Goal: Task Accomplishment & Management: Complete application form

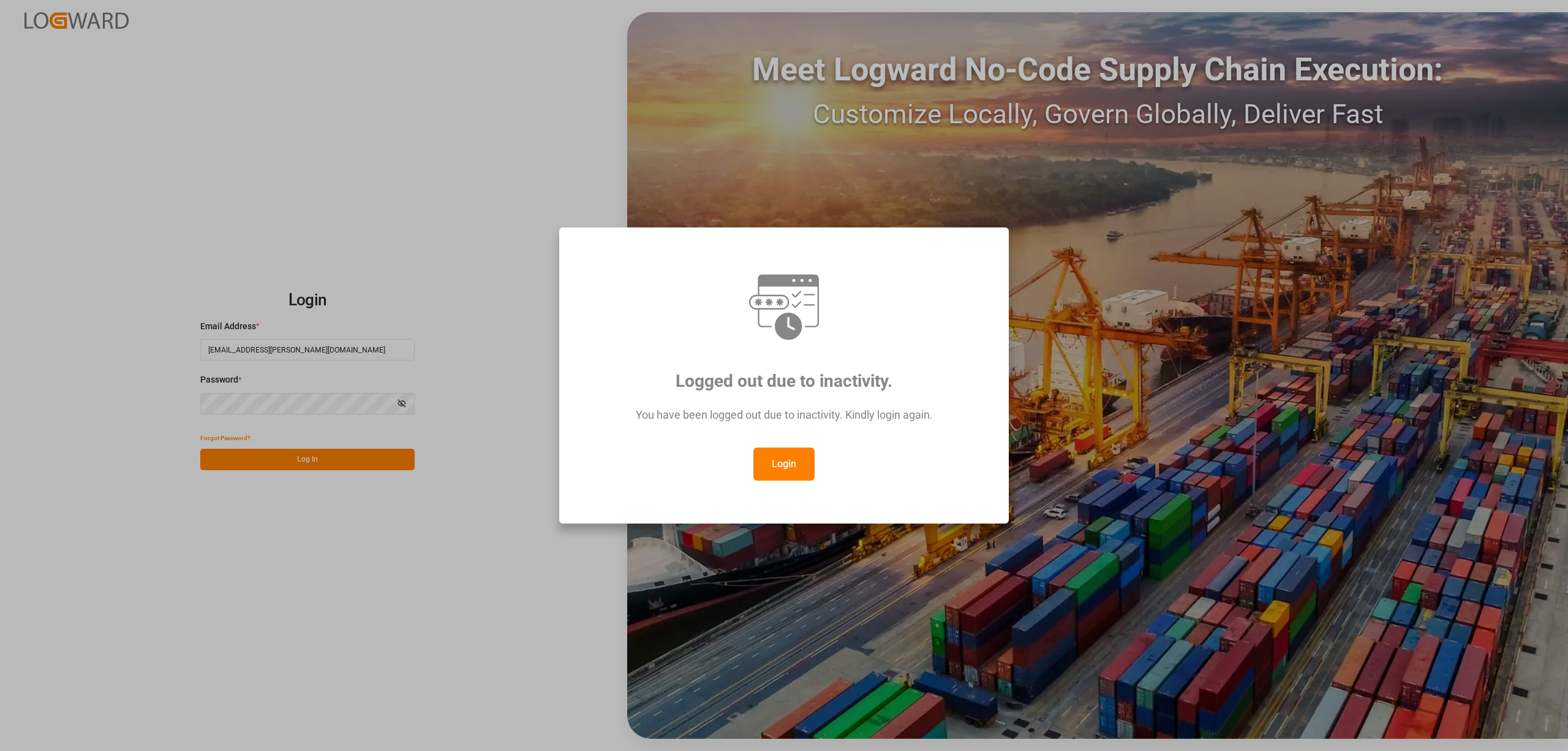
click at [797, 476] on button "Login" at bounding box center [784, 464] width 61 height 33
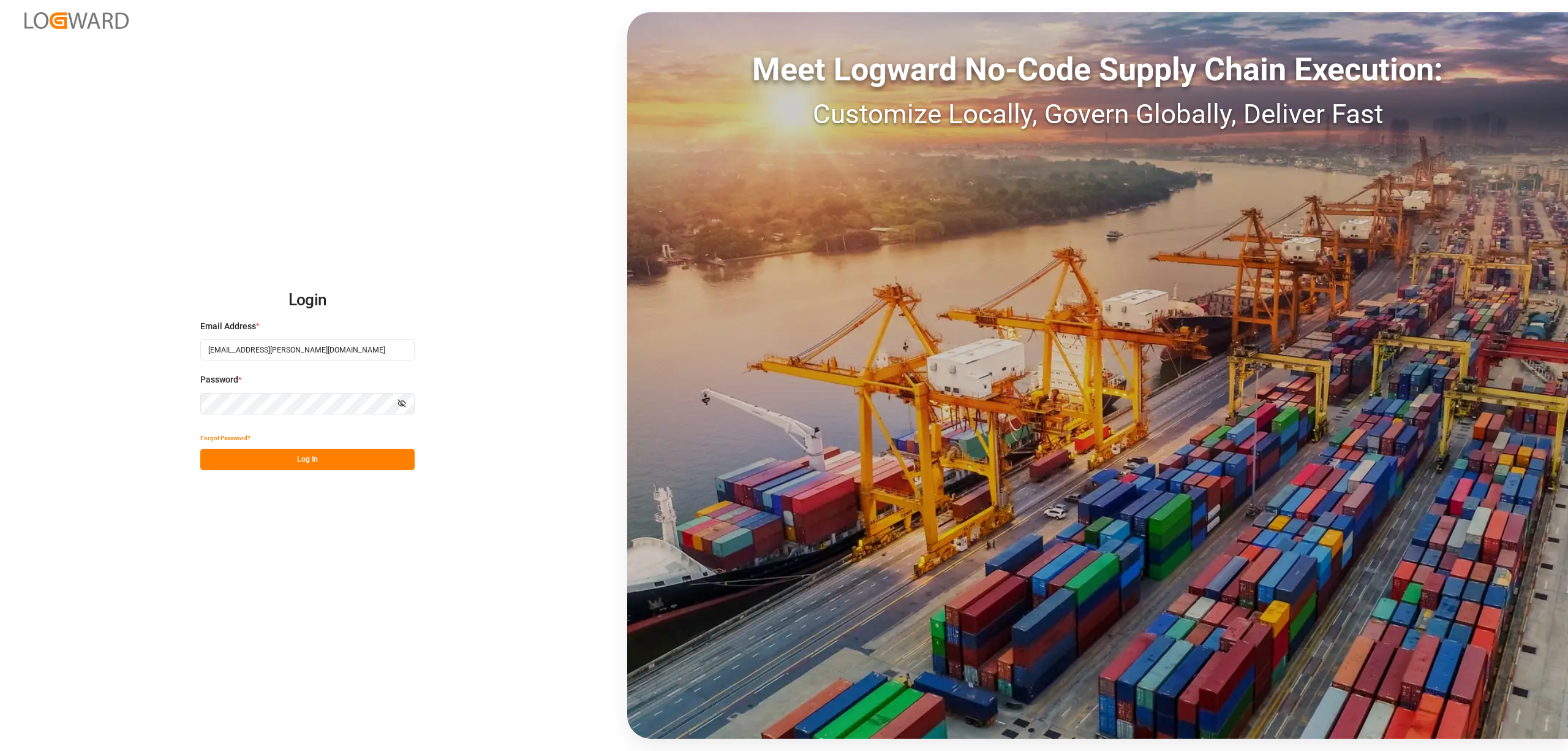
click at [796, 469] on div "Meet Logward No-Code Supply Chain Execution: Customize Locally, Govern Globally…" at bounding box center [1098, 375] width 941 height 726
click at [309, 462] on button "Log In" at bounding box center [307, 459] width 215 height 21
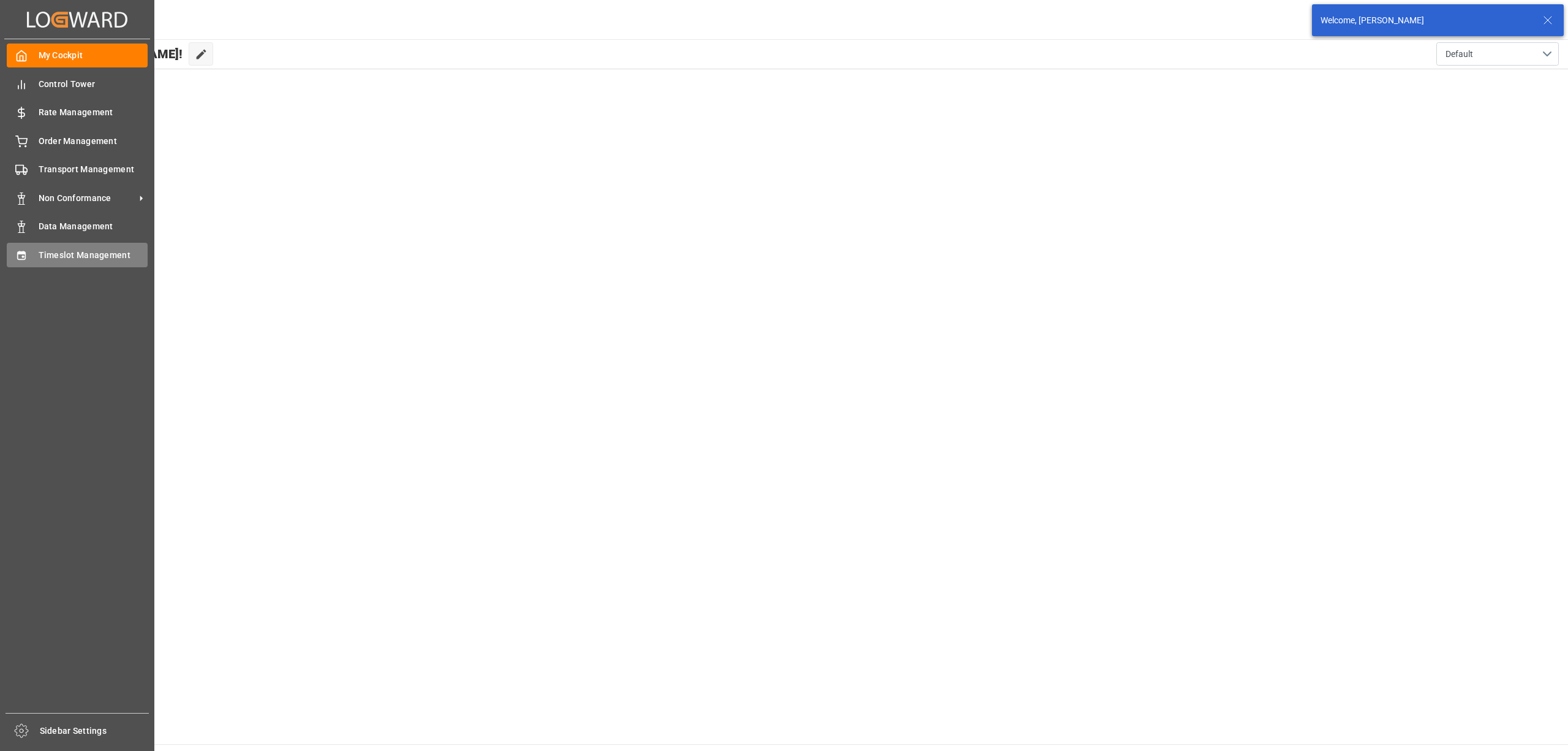
click at [28, 255] on div "Timeslot Management Timeslot Management" at bounding box center [77, 254] width 141 height 24
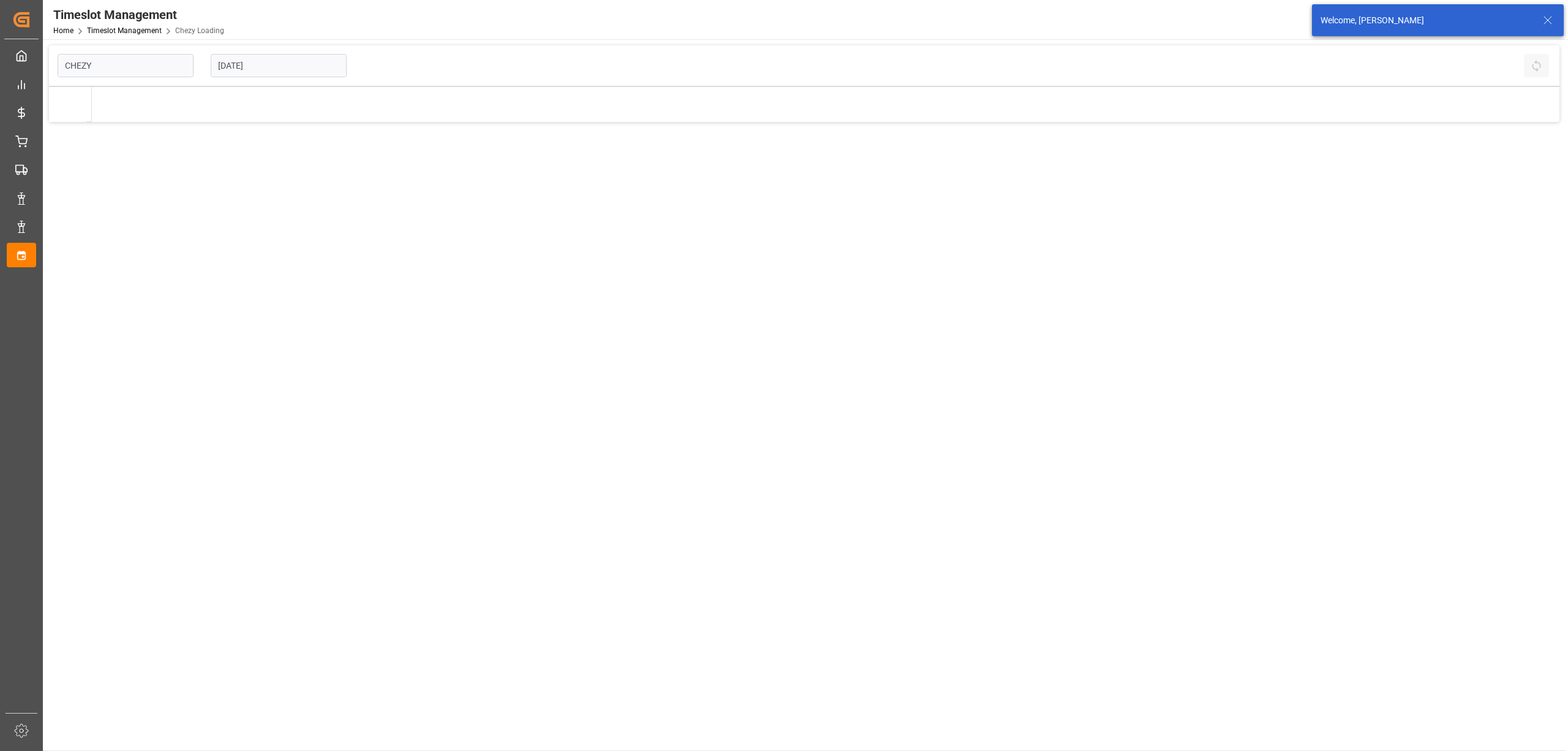
type input "Chezy Loading"
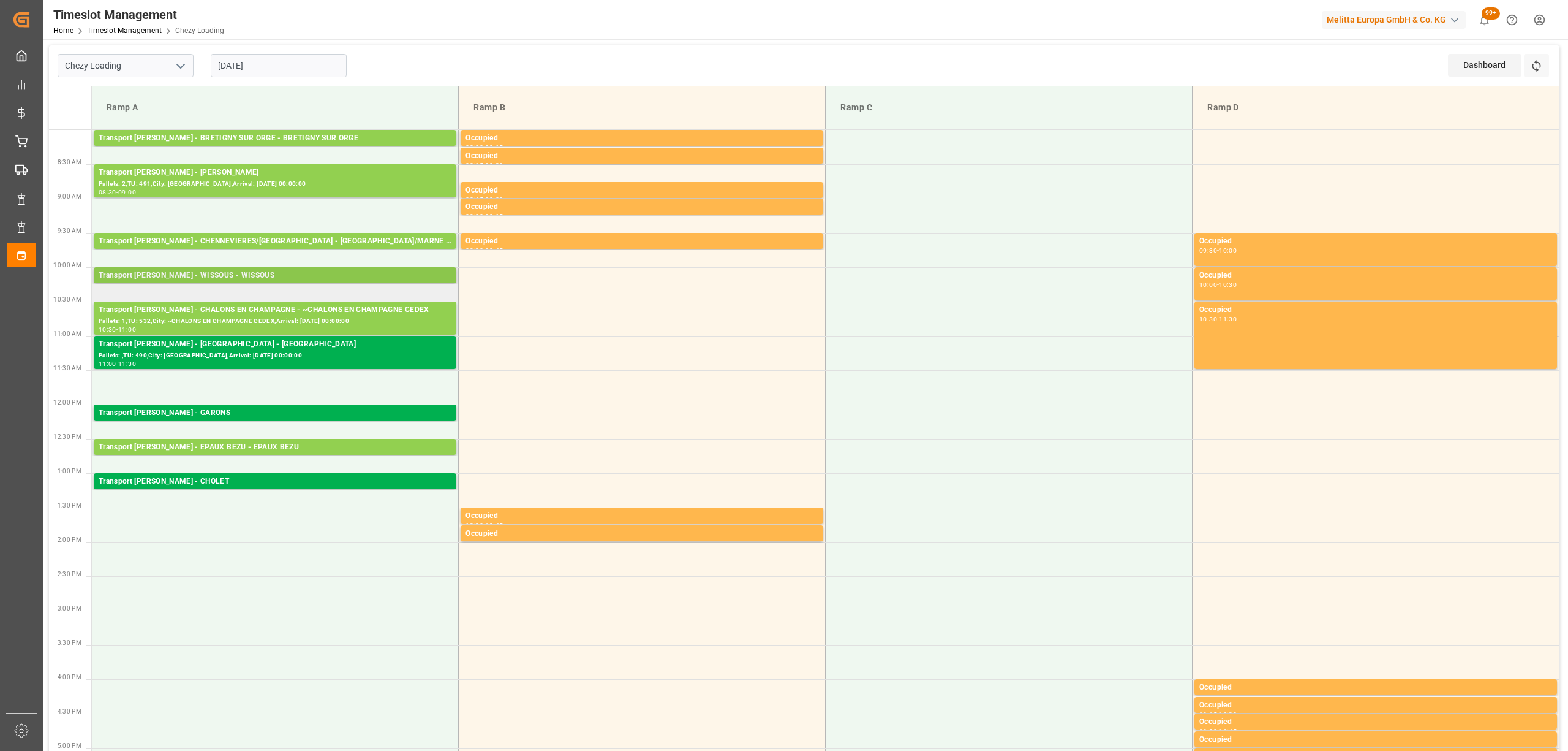
click at [212, 278] on div "Transport [PERSON_NAME] - WISSOUS - WISSOUS" at bounding box center [275, 276] width 353 height 12
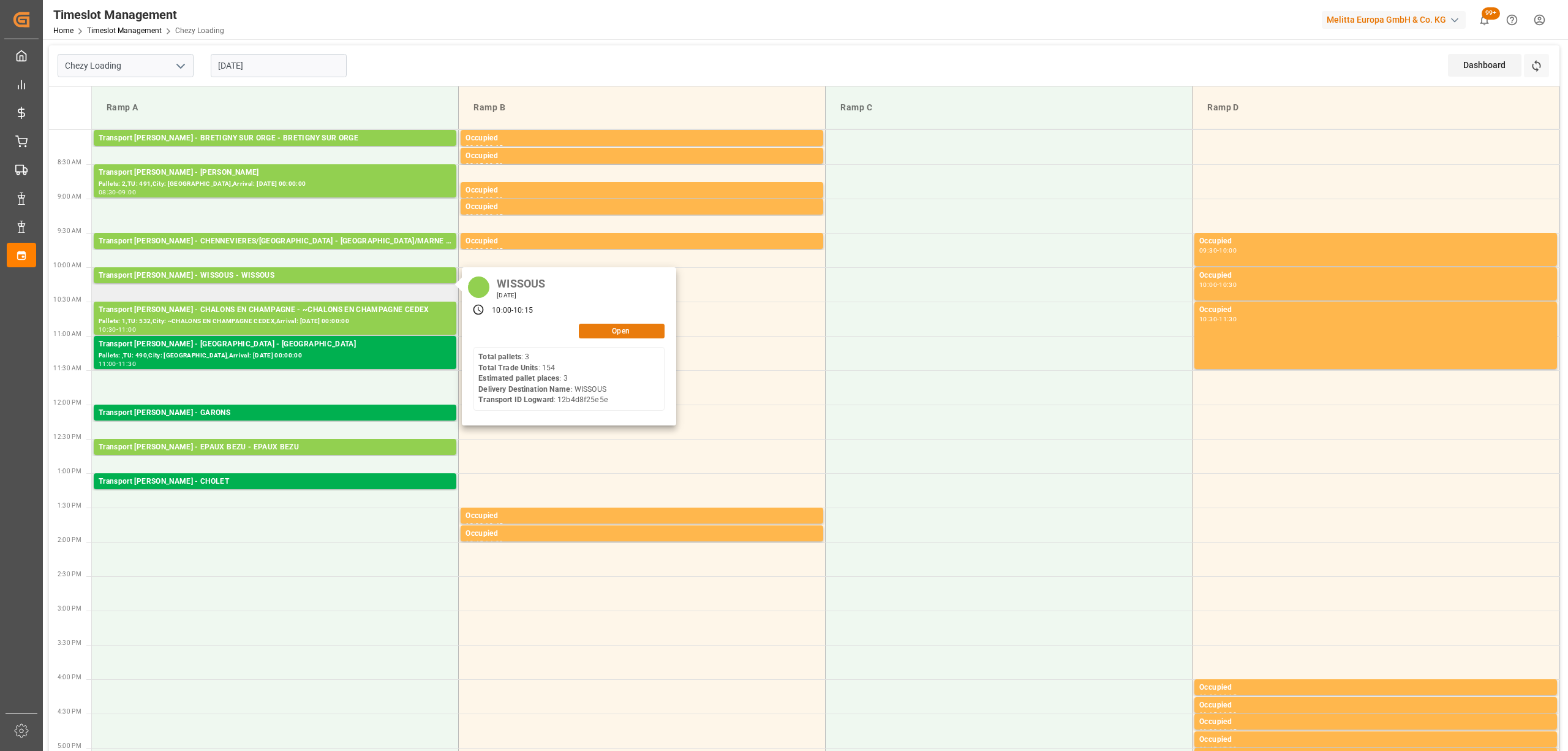
click at [620, 330] on button "Open" at bounding box center [622, 330] width 86 height 14
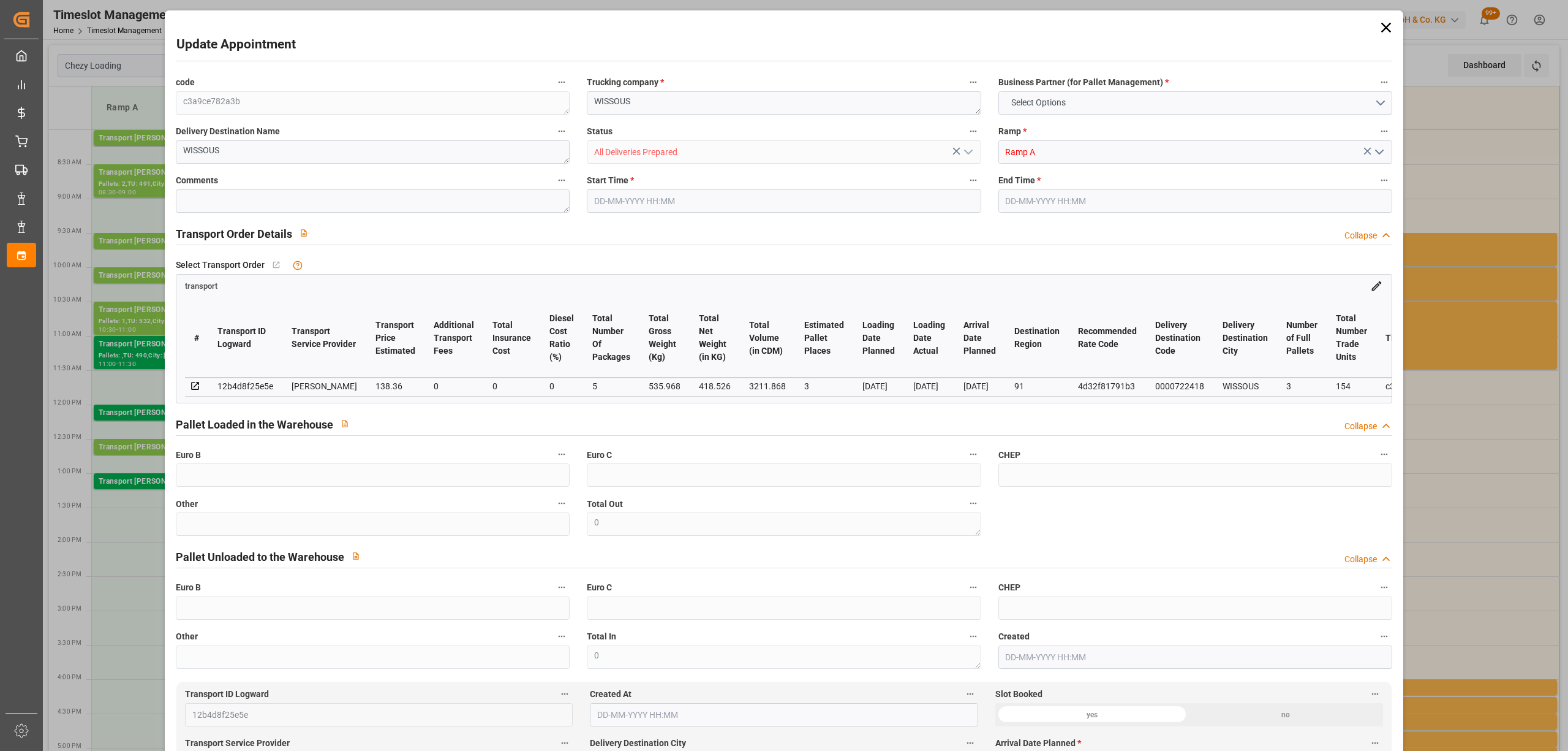
type input "3"
type input "138.36"
type input "0"
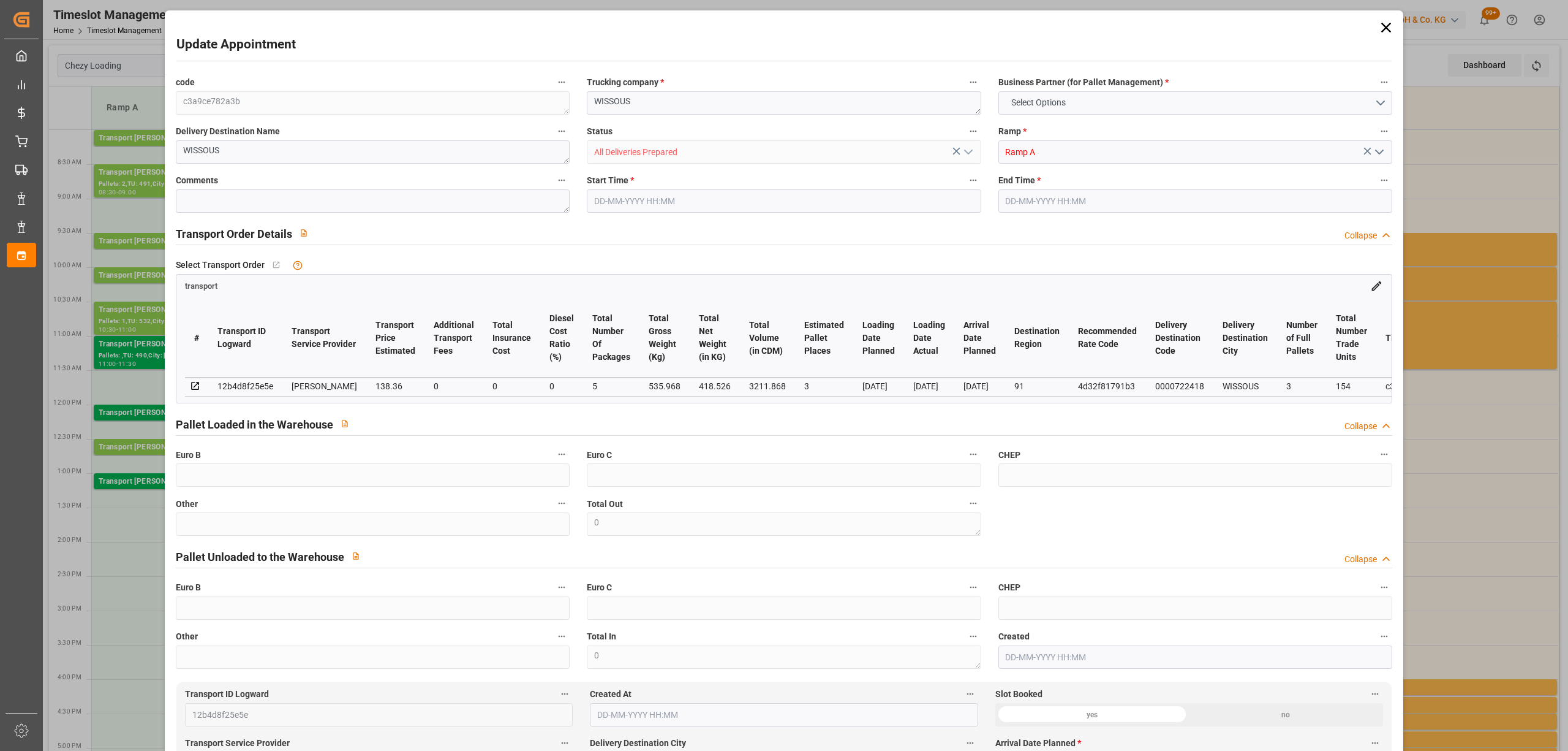
type input "133.6834"
type input "-4.6766"
type input "5"
type input "418.526"
type input "676"
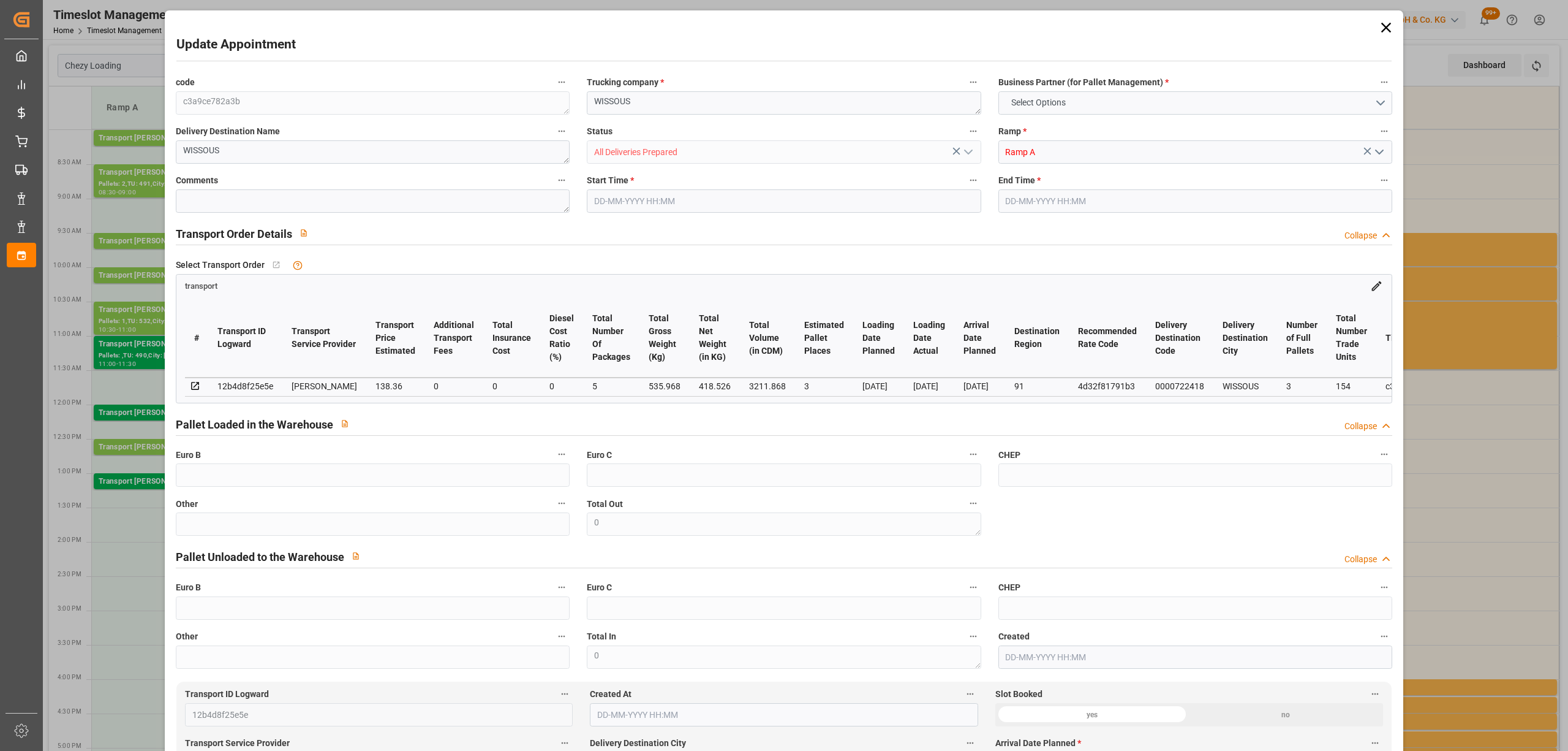
type input "3211.868"
type input "91"
type input "3"
type input "154"
type input "5"
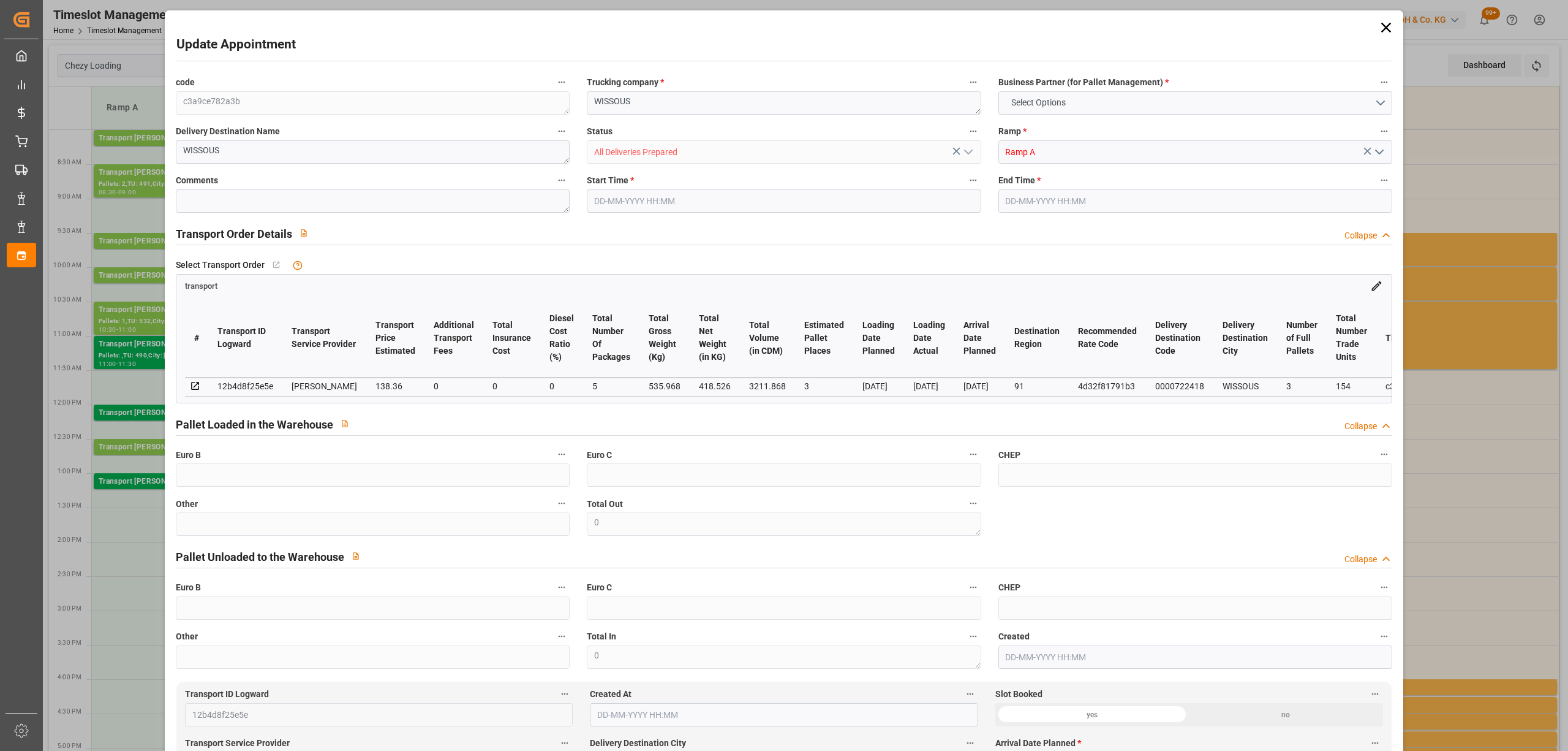
type input "101"
type input "535.968"
type input "0"
type input "4710.8598"
type input "0"
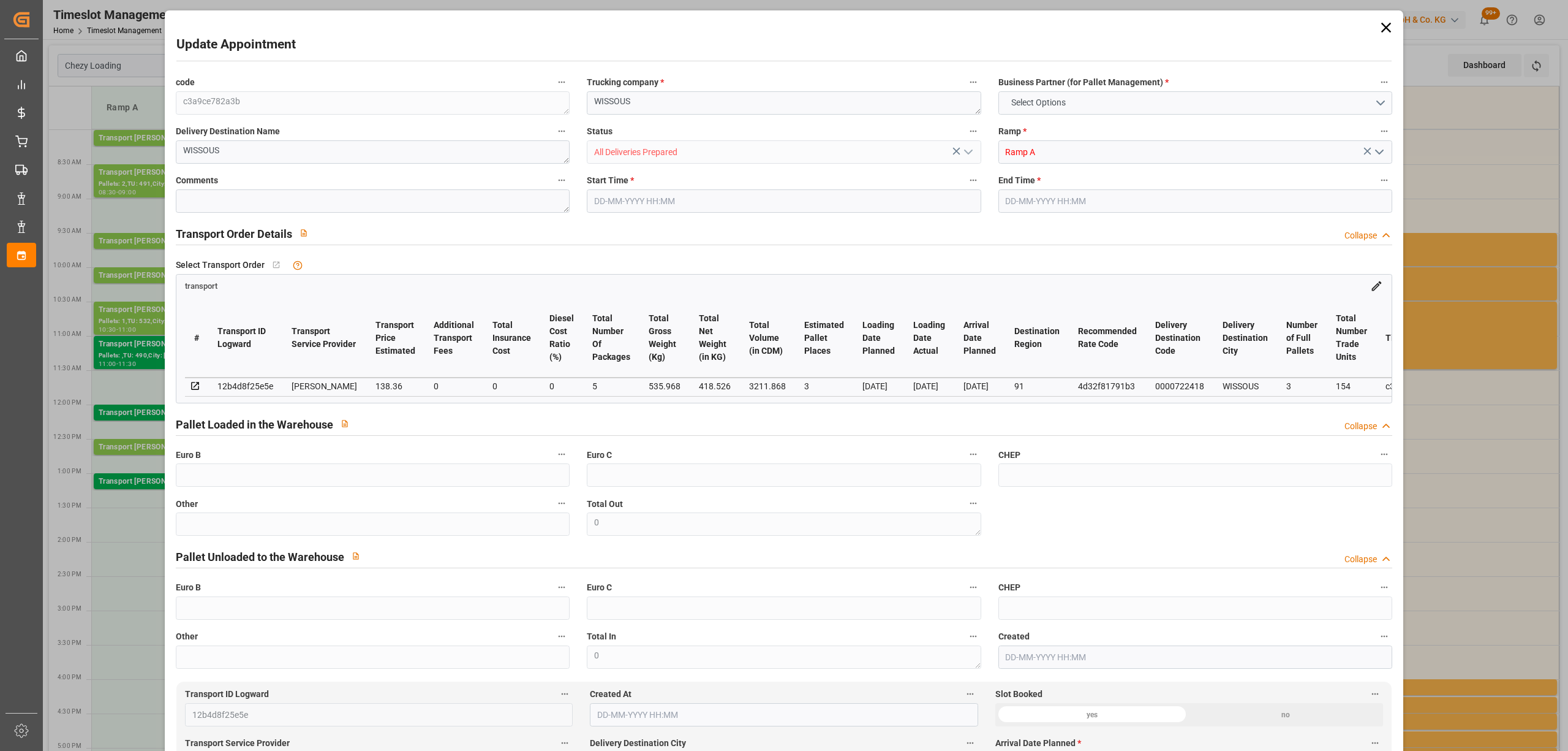
type input "0"
type input "21"
type input "35"
type input "[DATE] 10:00"
type input "[DATE] 10:15"
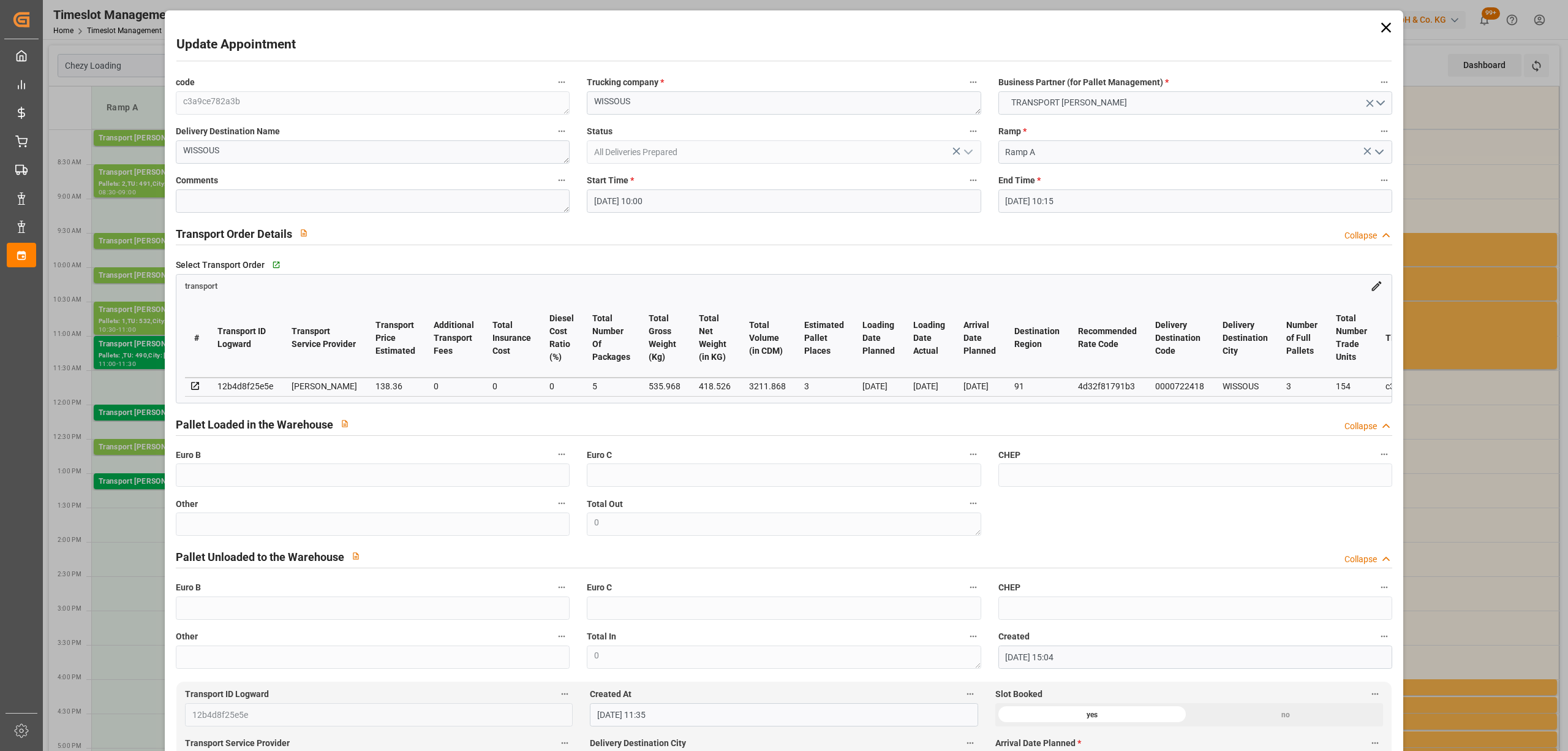
type input "[DATE] 15:04"
type input "[DATE] 11:35"
type input "[DATE]"
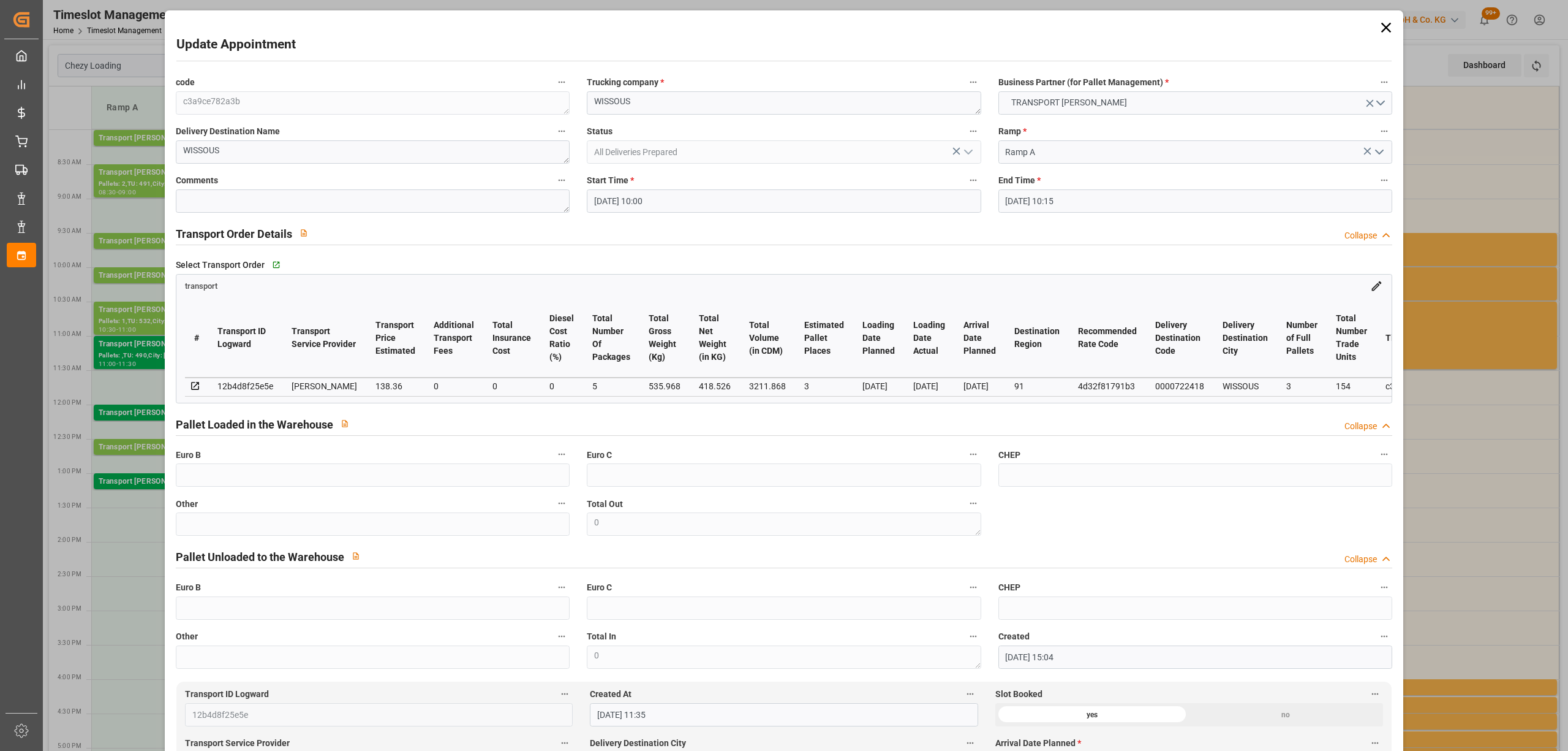
click at [664, 199] on input "[DATE] 10:00" at bounding box center [783, 200] width 394 height 23
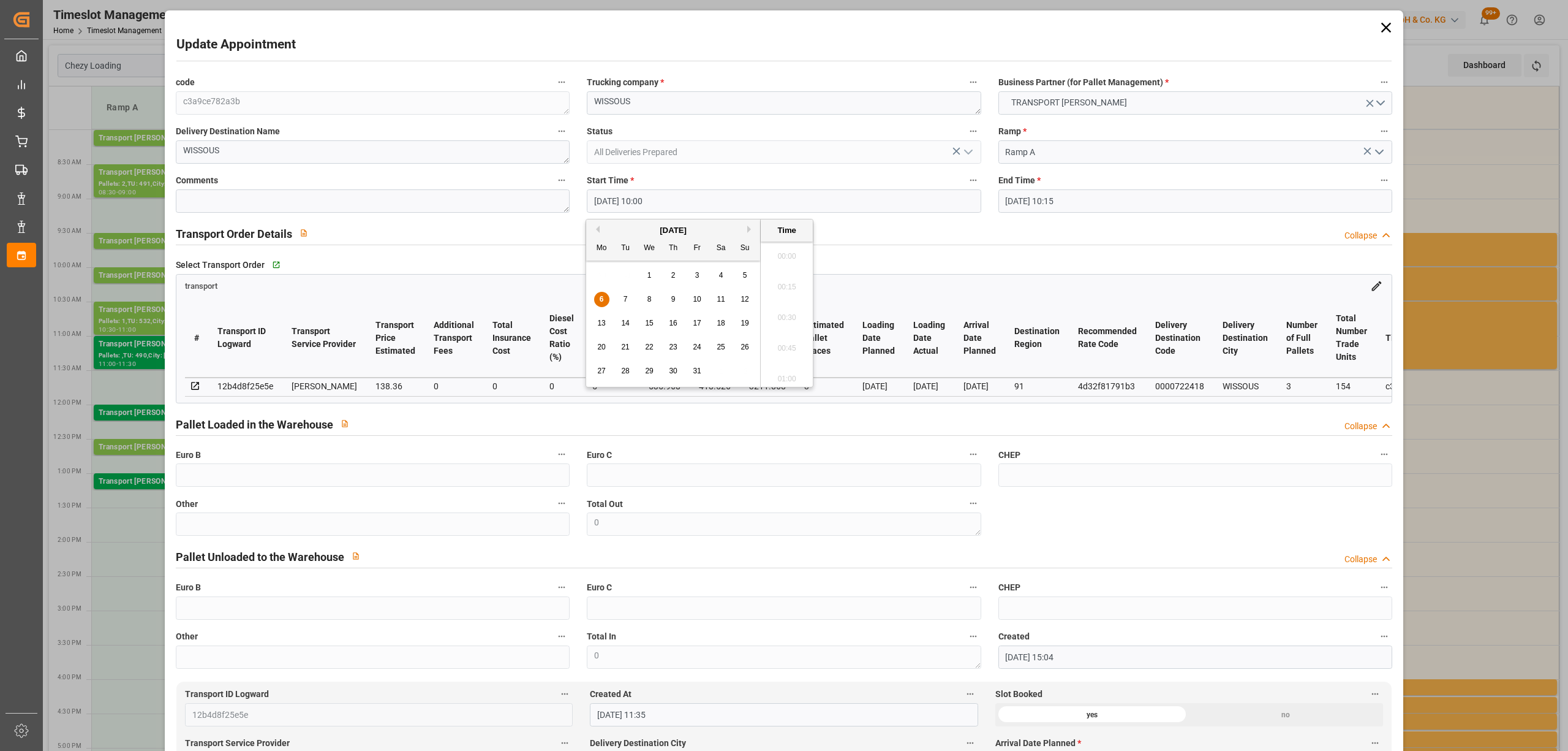
scroll to position [1168, 0]
click at [618, 301] on div "7" at bounding box center [626, 299] width 15 height 14
type input "[DATE] 10:00"
click at [774, 319] on li "10:00" at bounding box center [787, 314] width 52 height 31
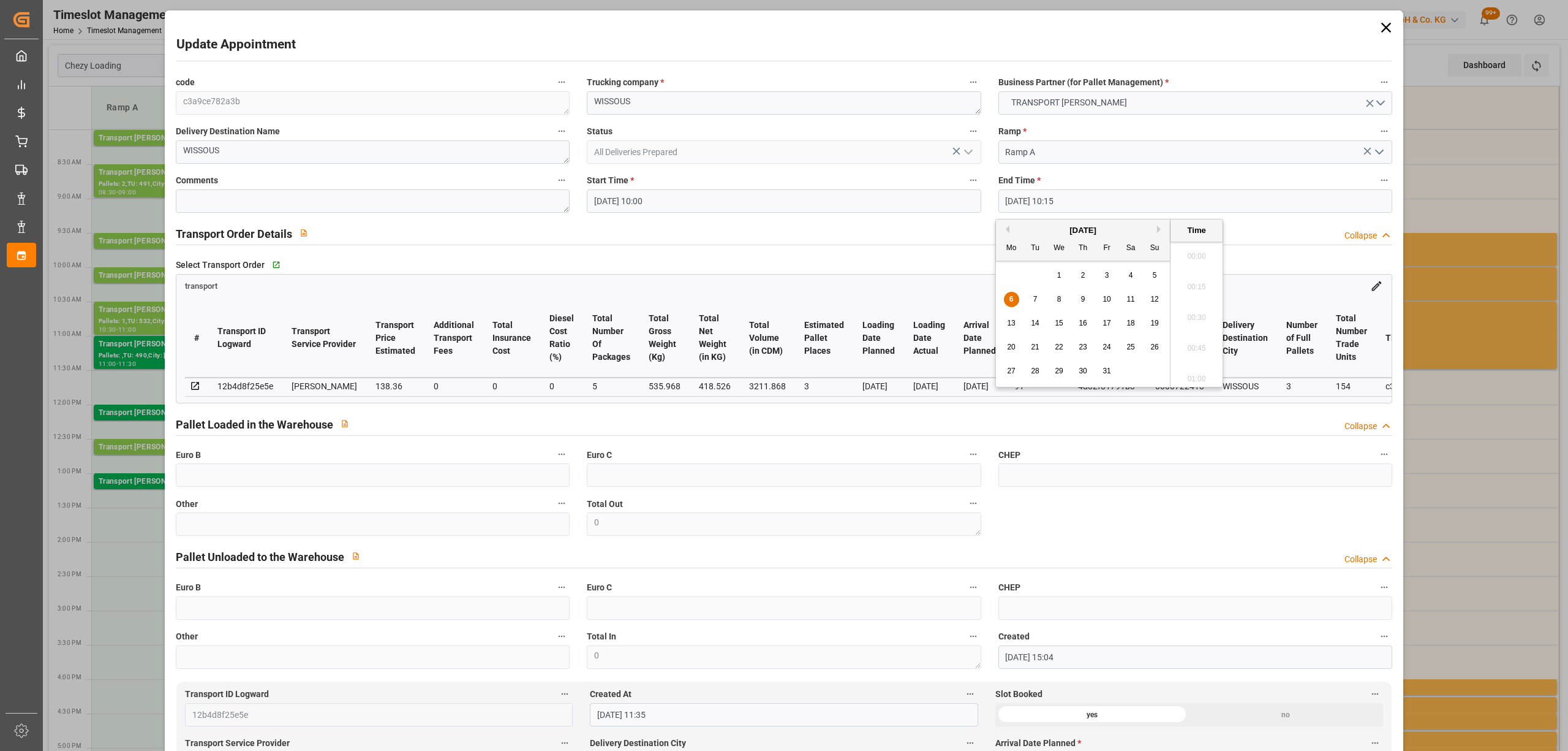
click at [1010, 197] on input "[DATE] 10:15" at bounding box center [1195, 200] width 394 height 23
click at [1032, 298] on div "7" at bounding box center [1036, 299] width 15 height 14
type input "[DATE] 10:15"
click at [1202, 323] on li "10:15" at bounding box center [1196, 314] width 52 height 31
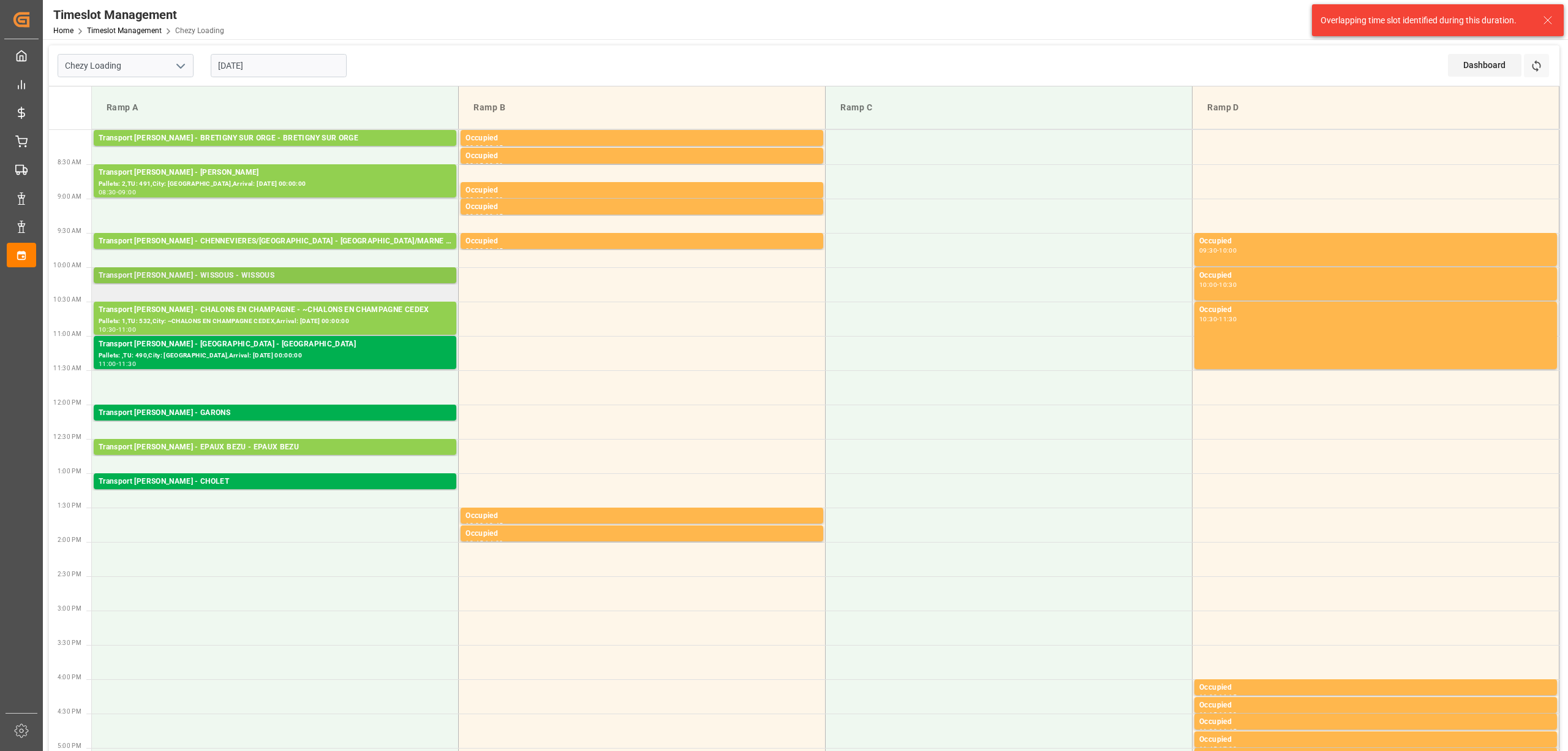
click at [242, 279] on div "Transport [PERSON_NAME] - WISSOUS - WISSOUS" at bounding box center [275, 276] width 353 height 12
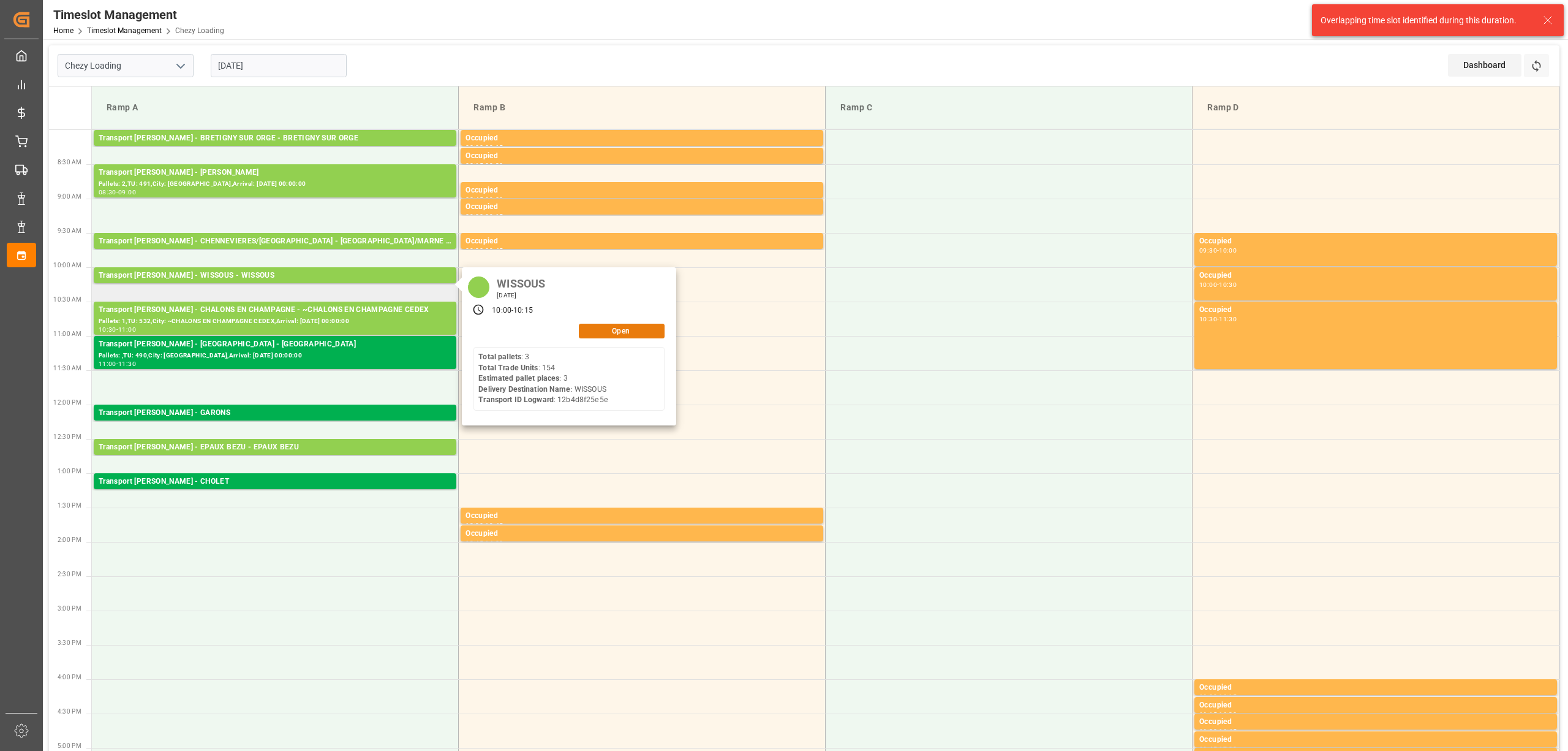
click at [614, 328] on button "Open" at bounding box center [622, 330] width 86 height 14
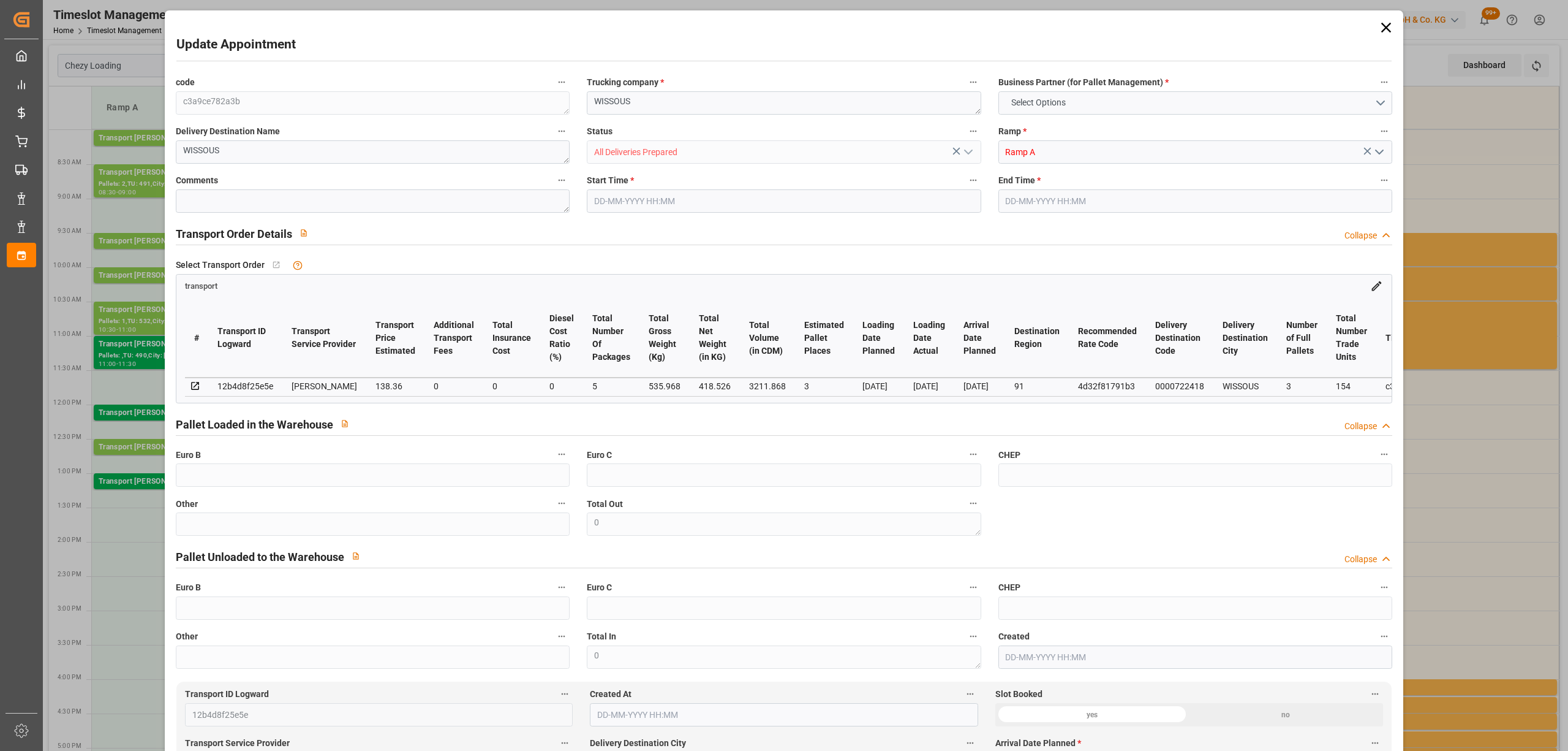
type input "3"
type input "138.36"
type input "0"
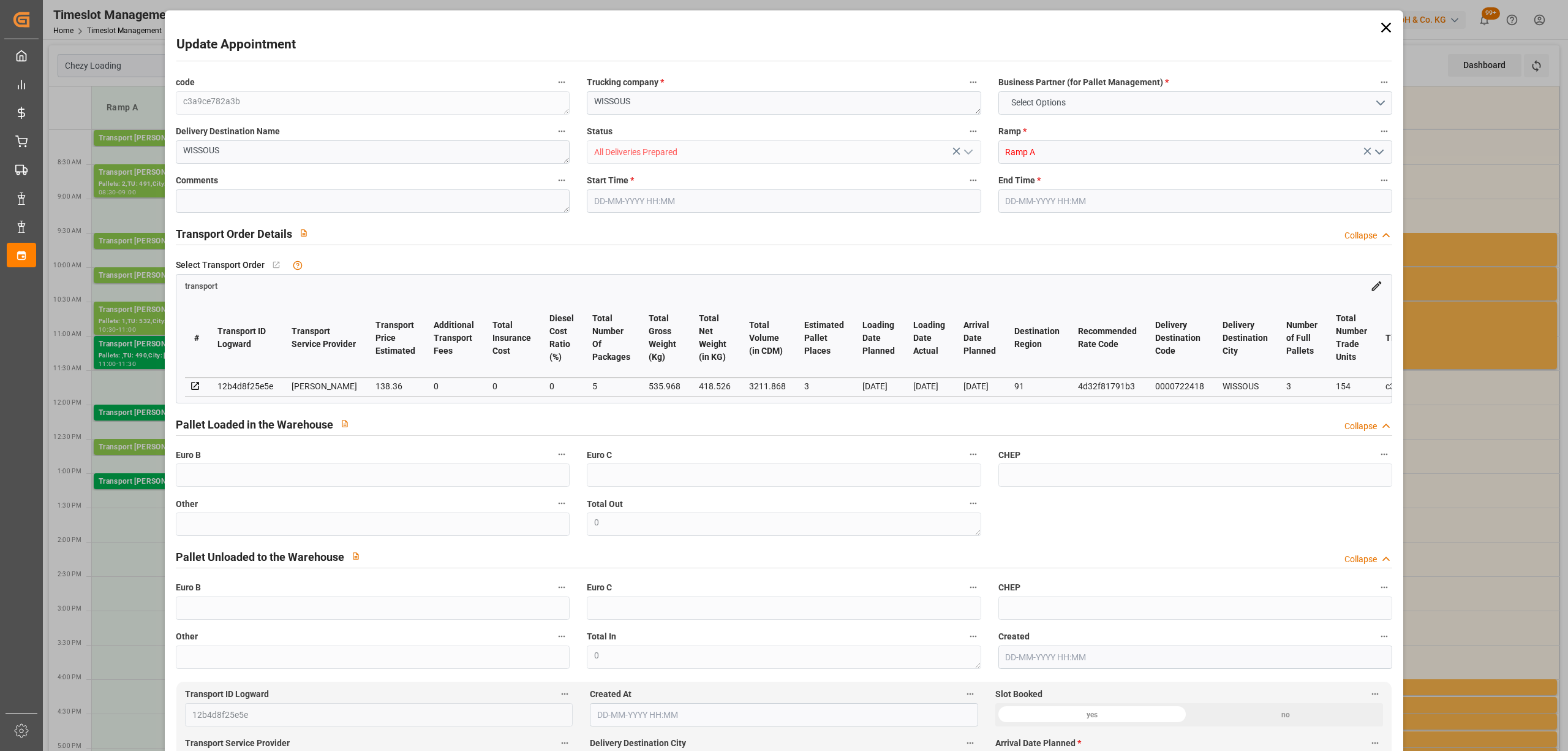
type input "133.6834"
type input "-4.6766"
type input "5"
type input "418.526"
type input "676"
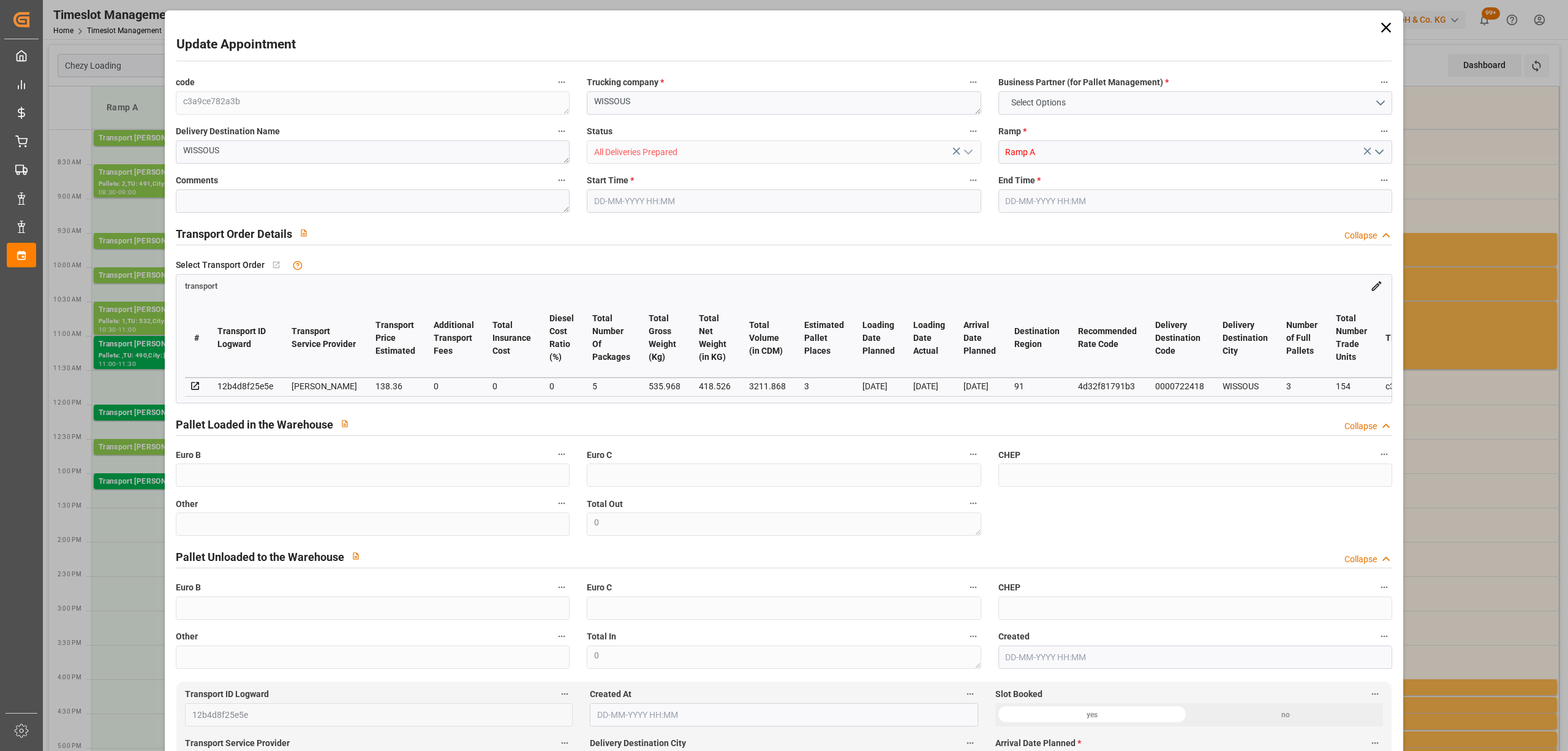
type input "3211.868"
type input "91"
type input "3"
type input "154"
type input "5"
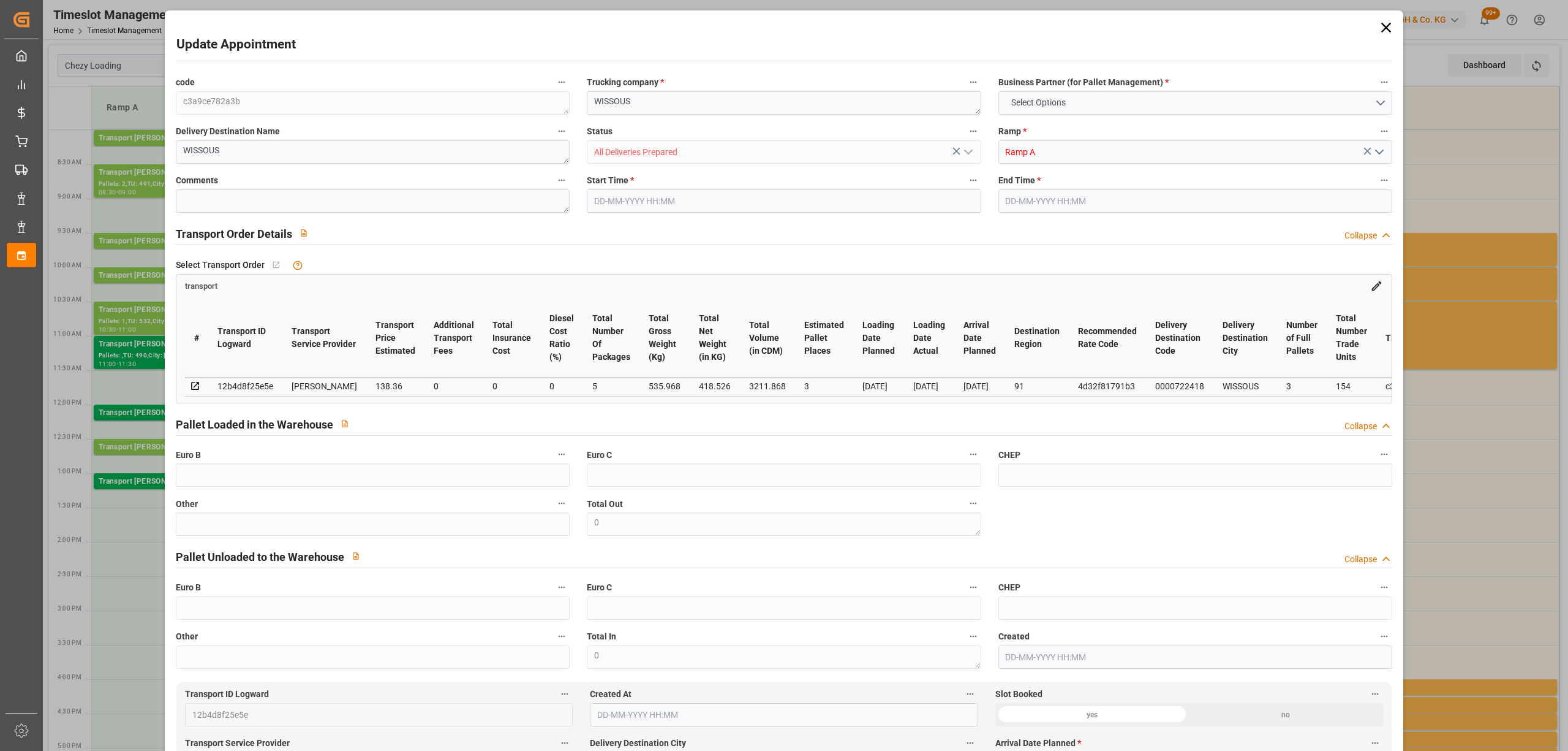
type input "101"
type input "535.968"
type input "0"
type input "4710.8598"
type input "0"
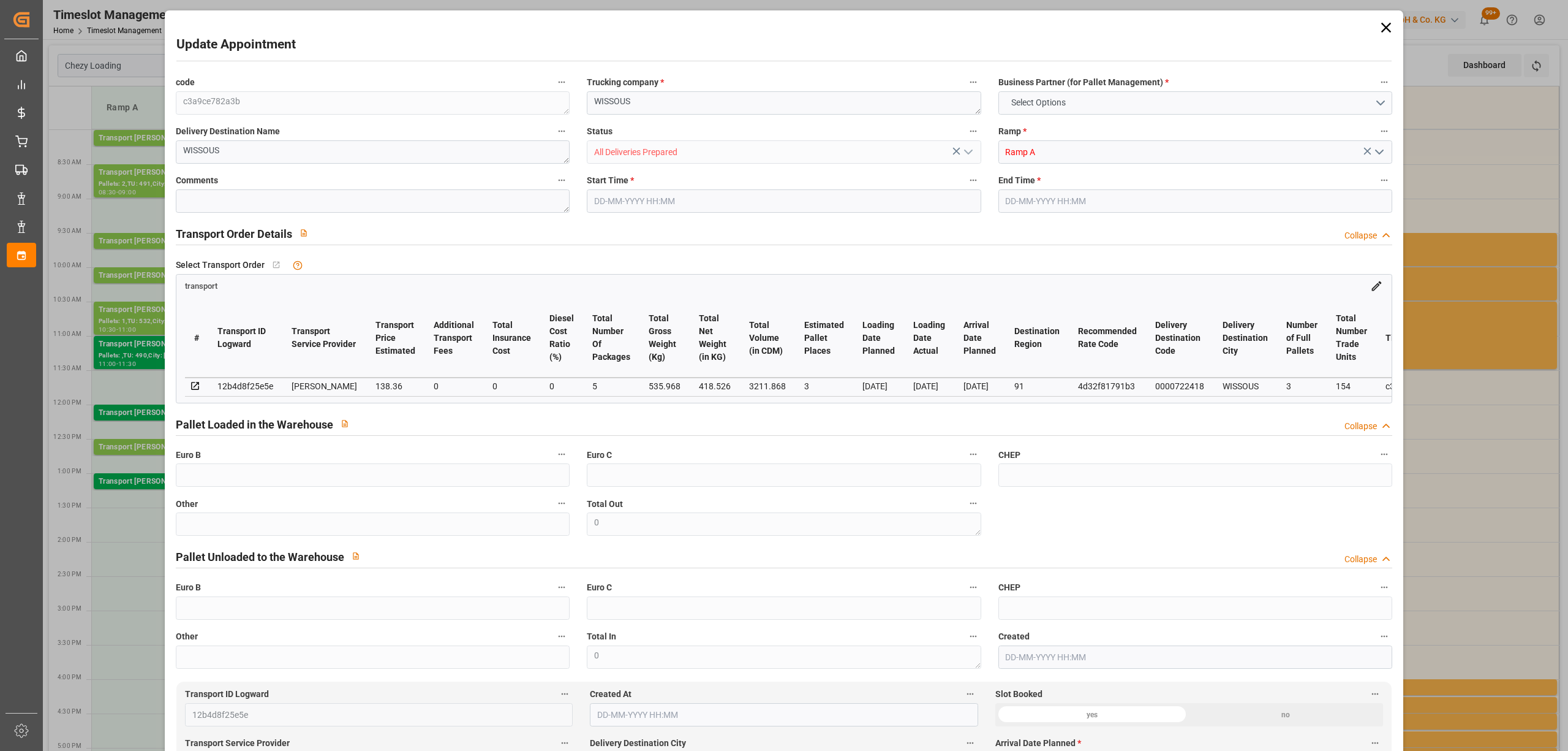
type input "0"
type input "21"
type input "35"
type input "[DATE] 10:00"
type input "[DATE] 10:15"
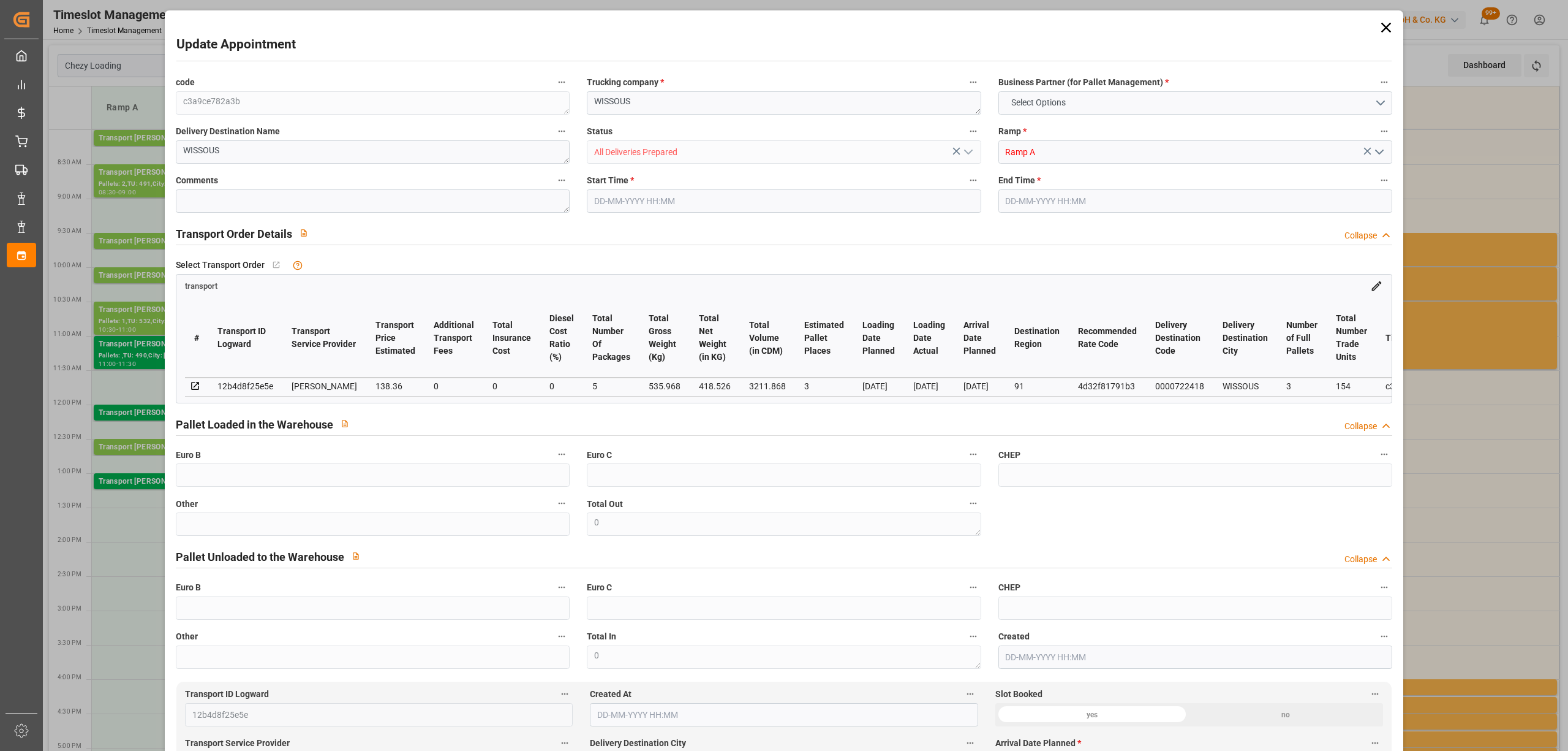
type input "[DATE] 15:04"
type input "[DATE] 11:35"
type input "[DATE]"
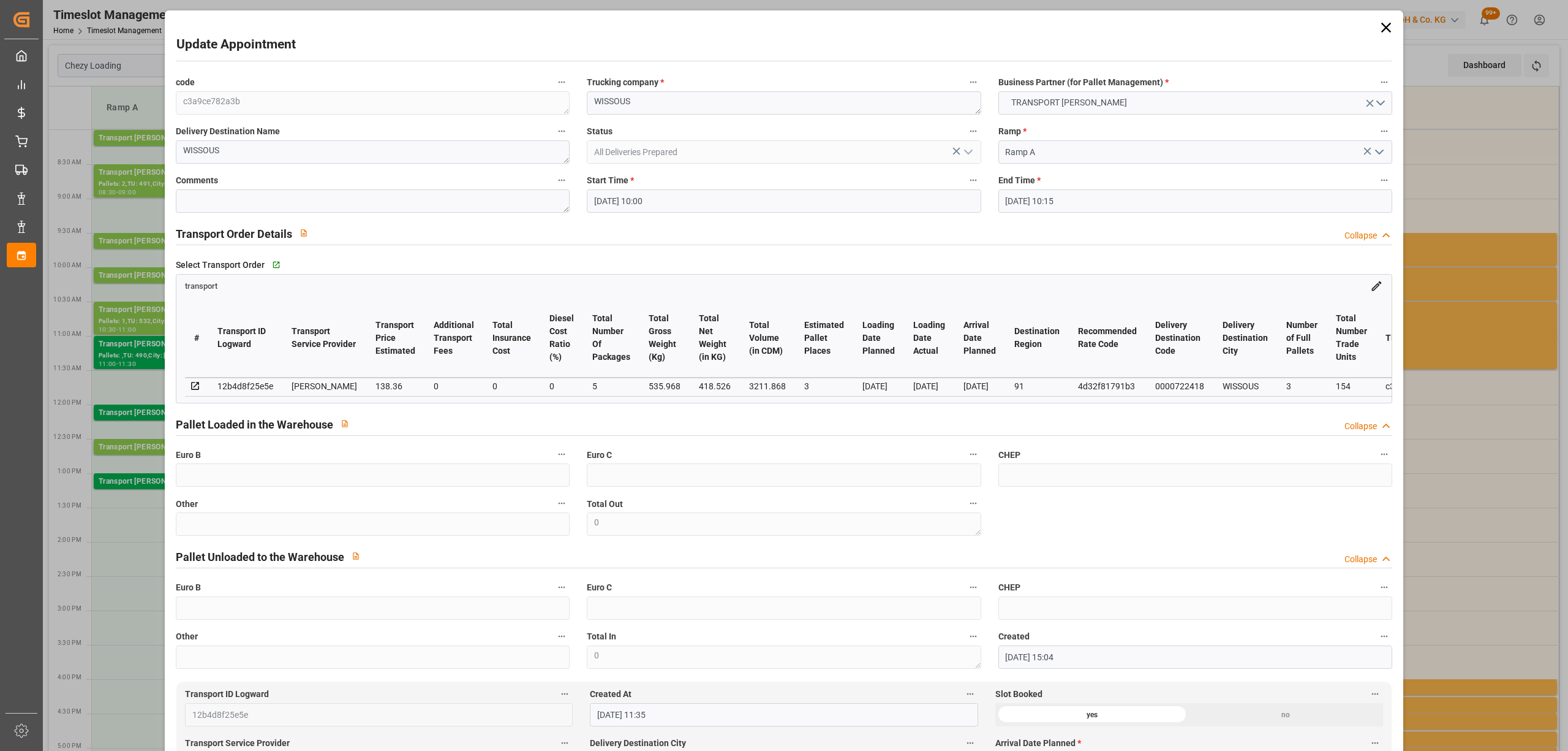
drag, startPoint x: 657, startPoint y: 217, endPoint x: 660, endPoint y: 201, distance: 16.3
click at [657, 214] on div "code c3a9ce782a3b Trucking company * WISSOUS Business Partner (for Pallet Manag…" at bounding box center [783, 371] width 1233 height 603
click at [660, 201] on input "[DATE] 10:00" at bounding box center [783, 200] width 394 height 23
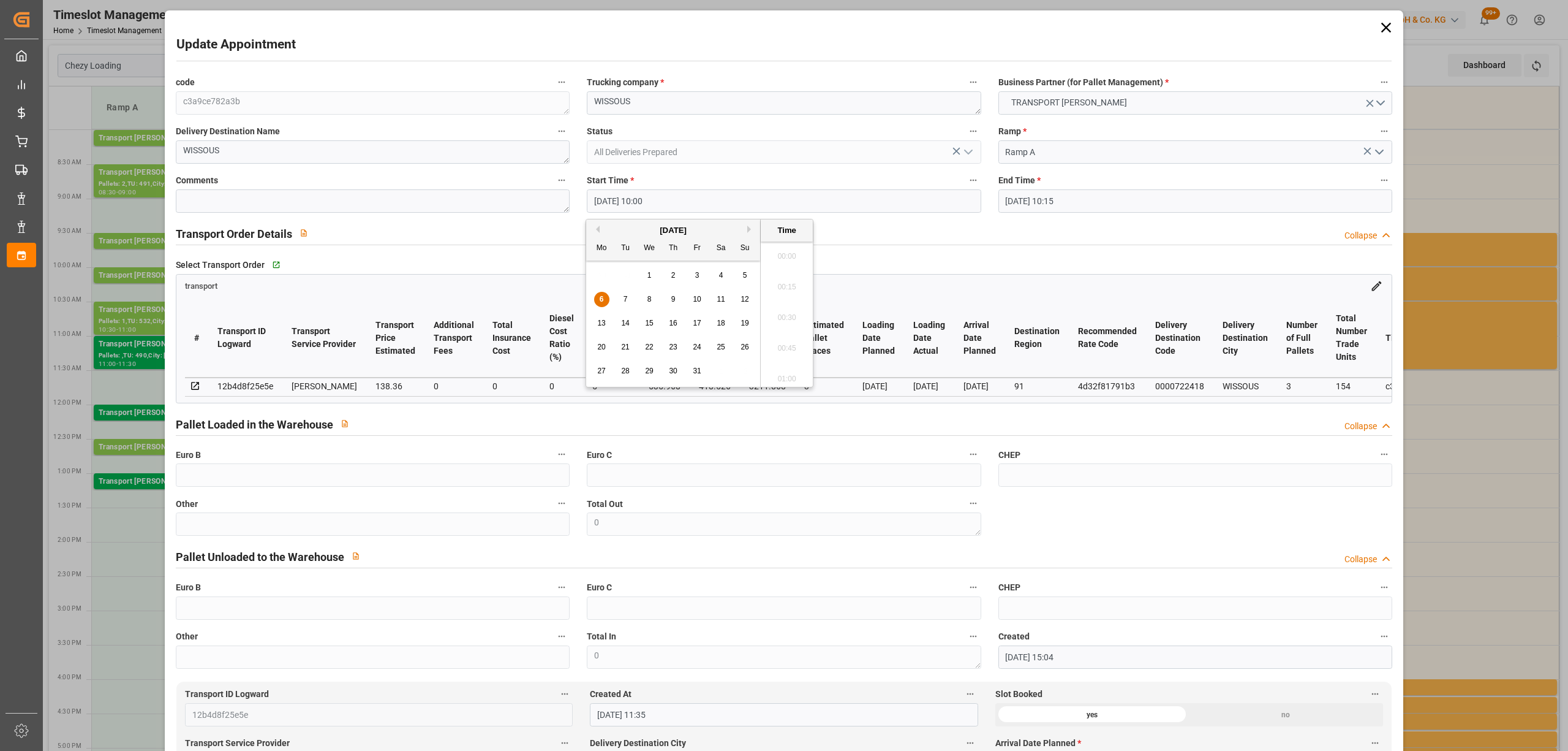
scroll to position [1168, 0]
click at [623, 304] on div "7" at bounding box center [626, 299] width 15 height 14
click at [790, 344] on li "13:00" at bounding box center [787, 355] width 52 height 31
type input "[DATE] 13:00"
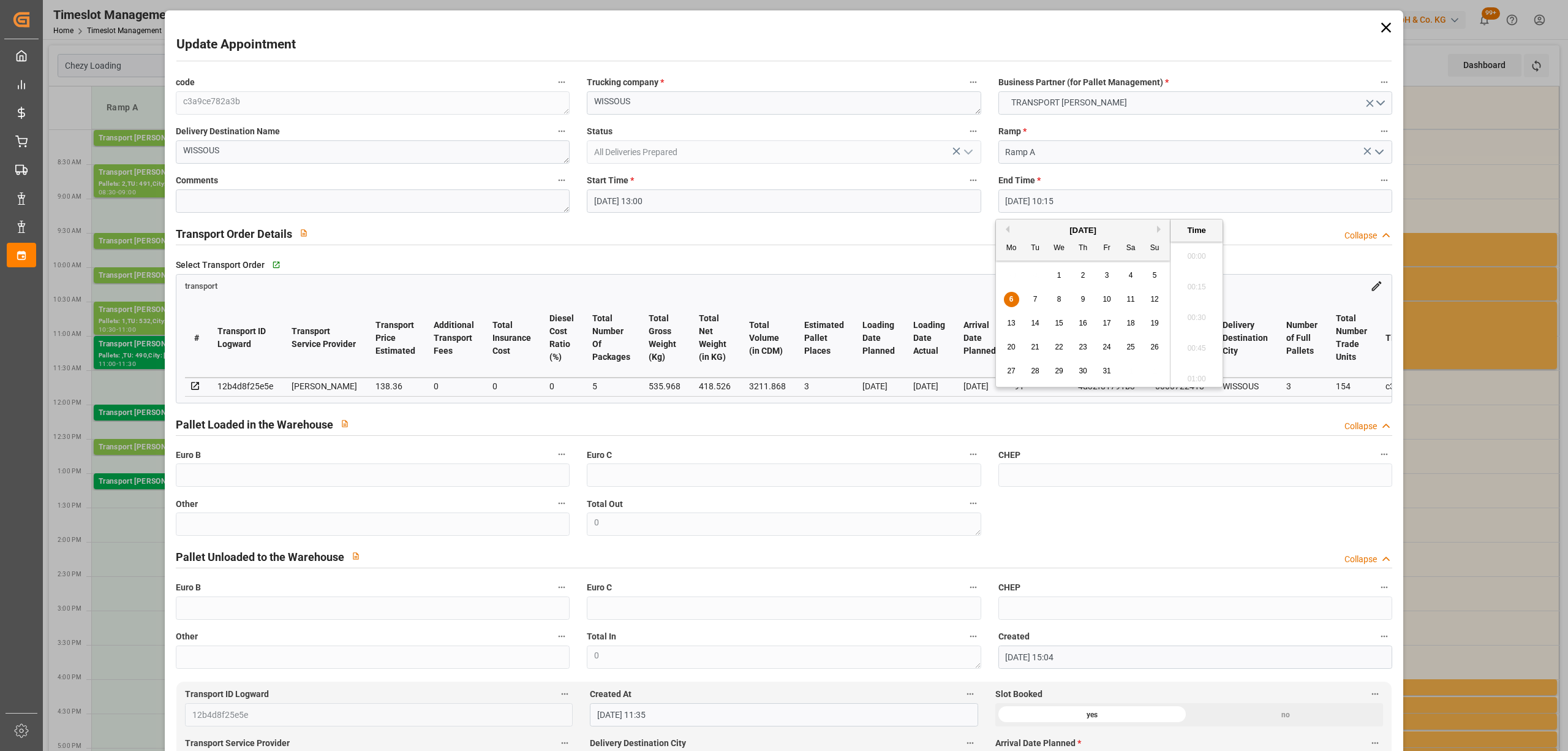
click at [1044, 203] on input "[DATE] 10:15" at bounding box center [1195, 200] width 394 height 23
click at [1032, 298] on div "7" at bounding box center [1036, 299] width 15 height 14
click at [1204, 314] on li "13:30" at bounding box center [1196, 304] width 52 height 31
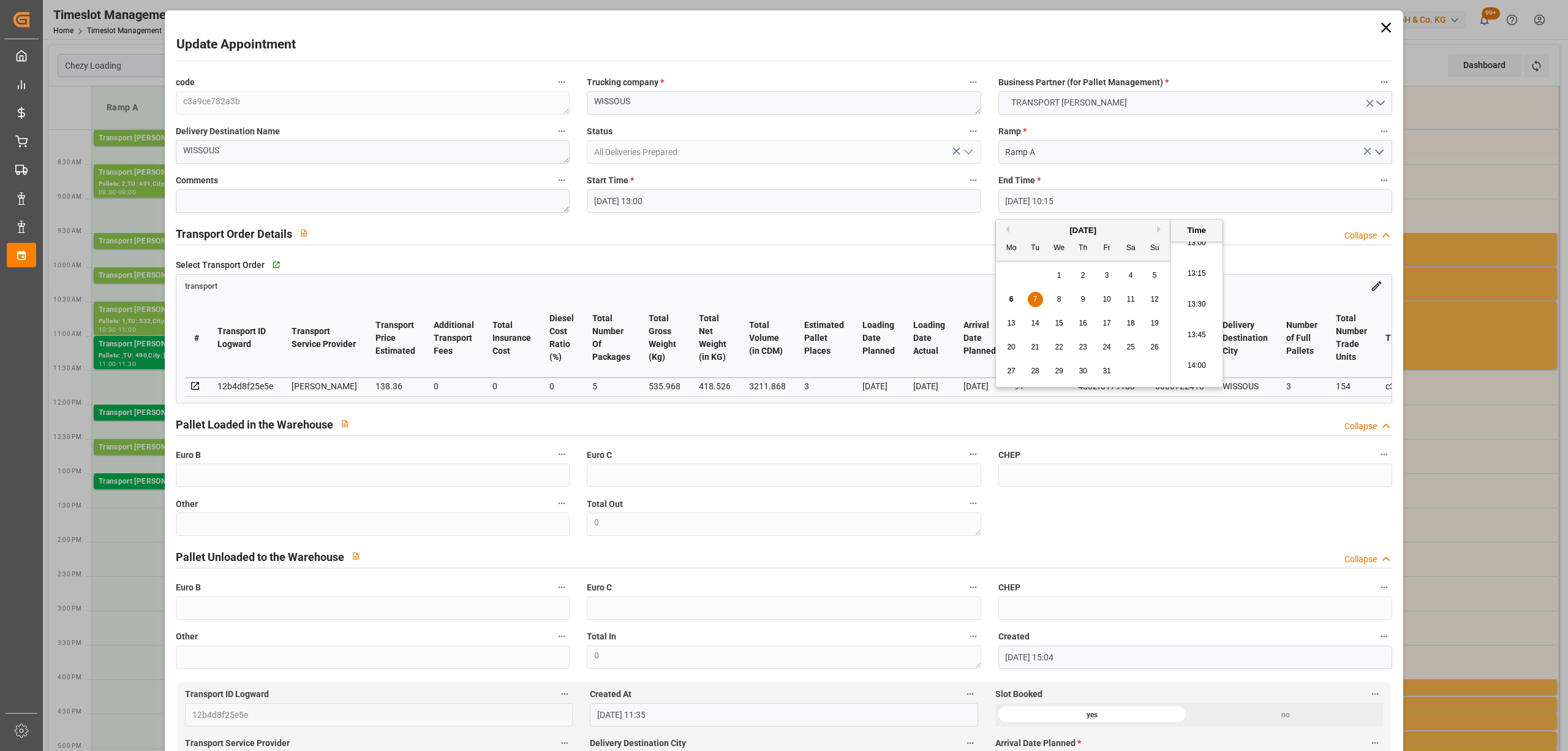
type input "[DATE] 13:30"
